Goal: Information Seeking & Learning: Learn about a topic

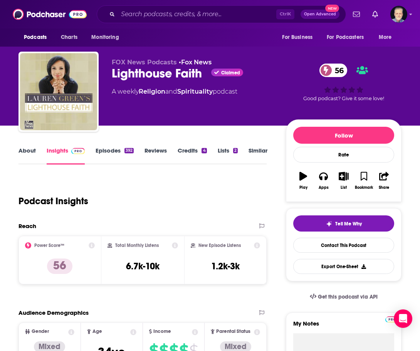
click at [29, 151] on link "About" at bounding box center [27, 156] width 17 height 18
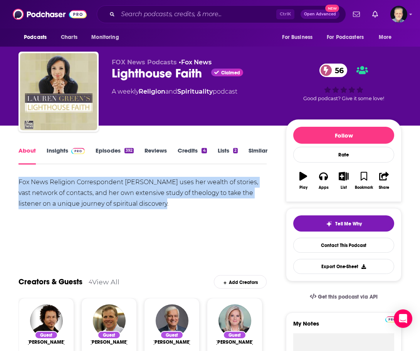
drag, startPoint x: 153, startPoint y: 200, endPoint x: 19, endPoint y: 180, distance: 135.6
click at [19, 180] on div "Fox News Religion Correspondent [PERSON_NAME] uses her wealth of stories, vast …" at bounding box center [143, 193] width 248 height 32
copy div "Fox News Religion Correspondent [PERSON_NAME] uses her wealth of stories, vast …"
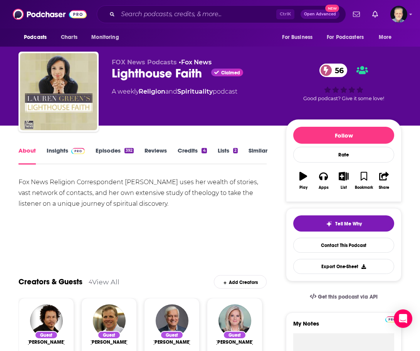
click at [102, 150] on link "Episodes 392" at bounding box center [115, 156] width 38 height 18
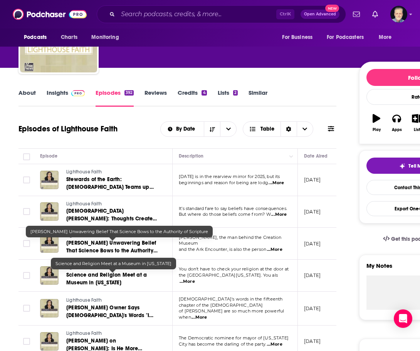
scroll to position [77, 0]
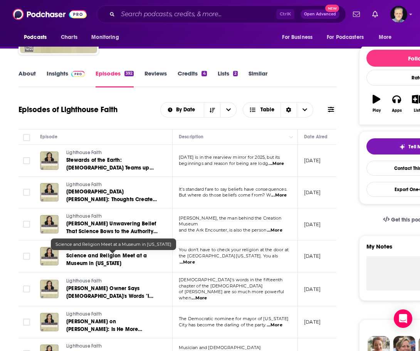
click at [121, 256] on span "Science and Religion Meet at a Museum in [US_STATE]" at bounding box center [106, 259] width 81 height 14
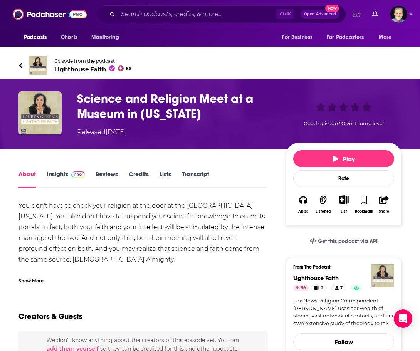
click at [22, 67] on icon at bounding box center [21, 66] width 4 height 8
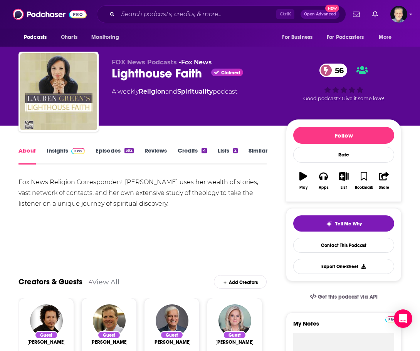
click at [105, 150] on link "Episodes 392" at bounding box center [115, 156] width 38 height 18
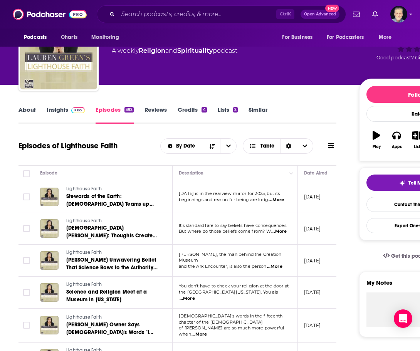
scroll to position [39, 0]
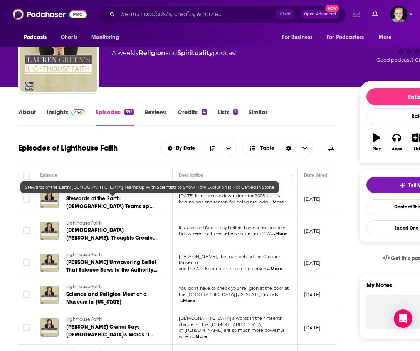
click at [105, 205] on span "Stewards of the Earth: [DEMOGRAPHIC_DATA] Teams up With Scientists to Show How …" at bounding box center [110, 210] width 88 height 30
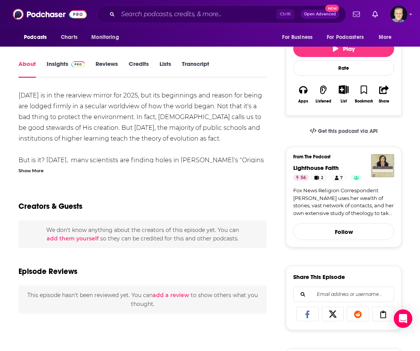
scroll to position [193, 0]
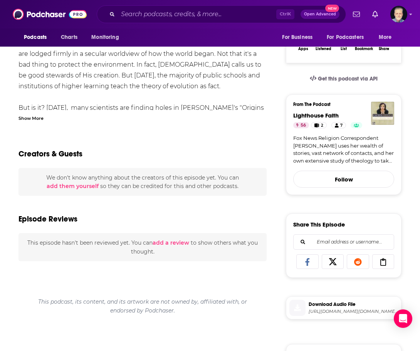
click at [28, 117] on div "Show More" at bounding box center [31, 117] width 25 height 7
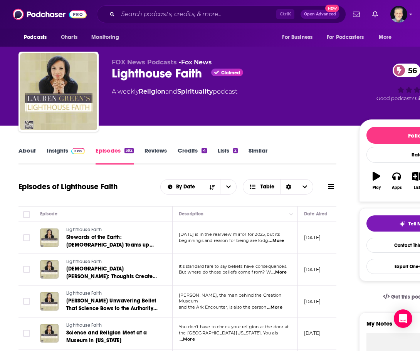
click at [29, 148] on link "About" at bounding box center [27, 156] width 17 height 18
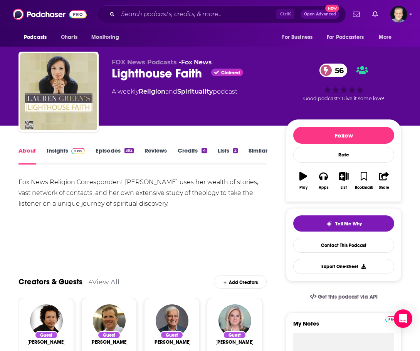
click at [57, 151] on link "Insights" at bounding box center [66, 156] width 38 height 18
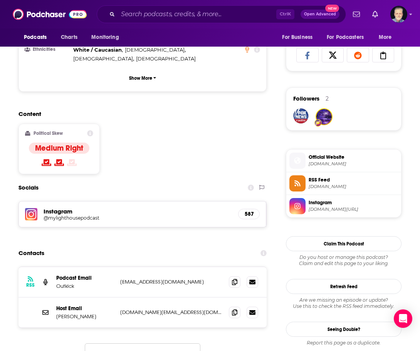
scroll to position [540, 0]
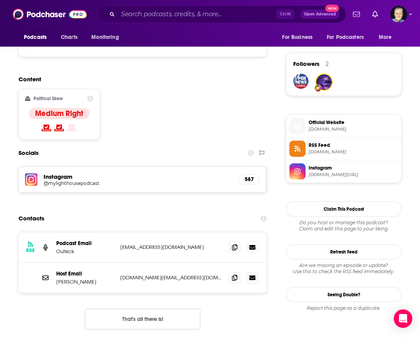
click at [58, 180] on h5 "@mylighthousepodcast" at bounding box center [105, 183] width 123 height 6
